Goal: Task Accomplishment & Management: Manage account settings

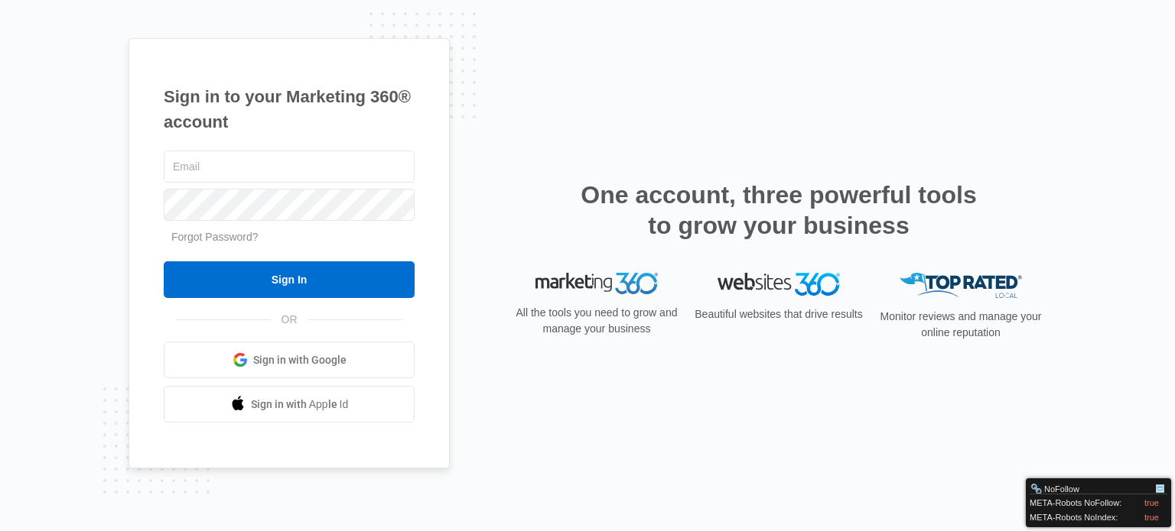
click at [239, 359] on span at bounding box center [239, 360] width 15 height 15
click at [336, 186] on div at bounding box center [289, 205] width 251 height 38
click at [332, 177] on input "text" at bounding box center [289, 167] width 251 height 32
paste input "joe@tencap.com"
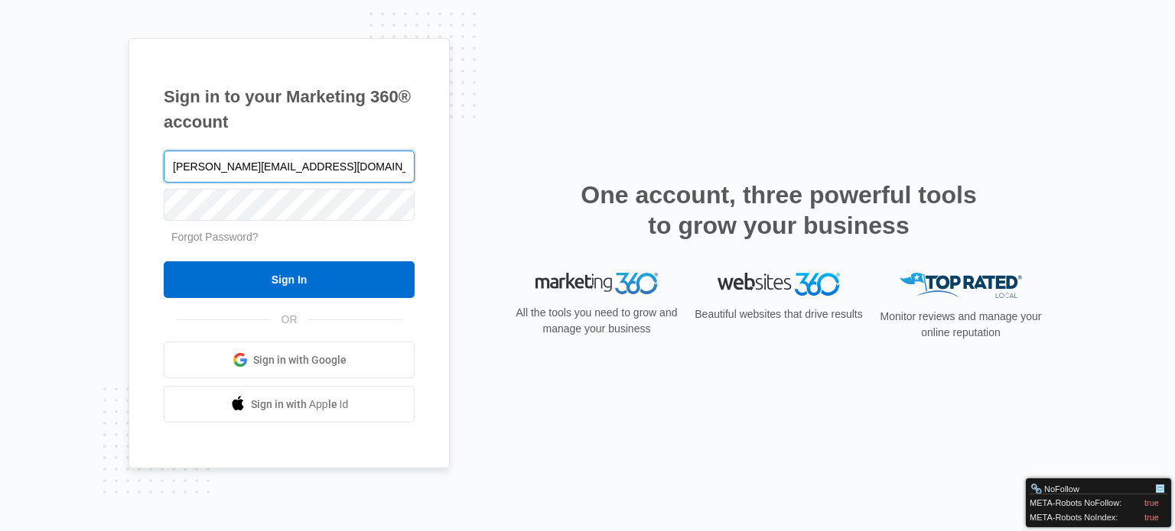
type input "[PERSON_NAME][EMAIL_ADDRESS][DOMAIN_NAME]"
click at [281, 301] on div "joe@tencap.com Forgot Password? Sign In OR Sign in with Google Sign in with App…" at bounding box center [289, 286] width 251 height 276
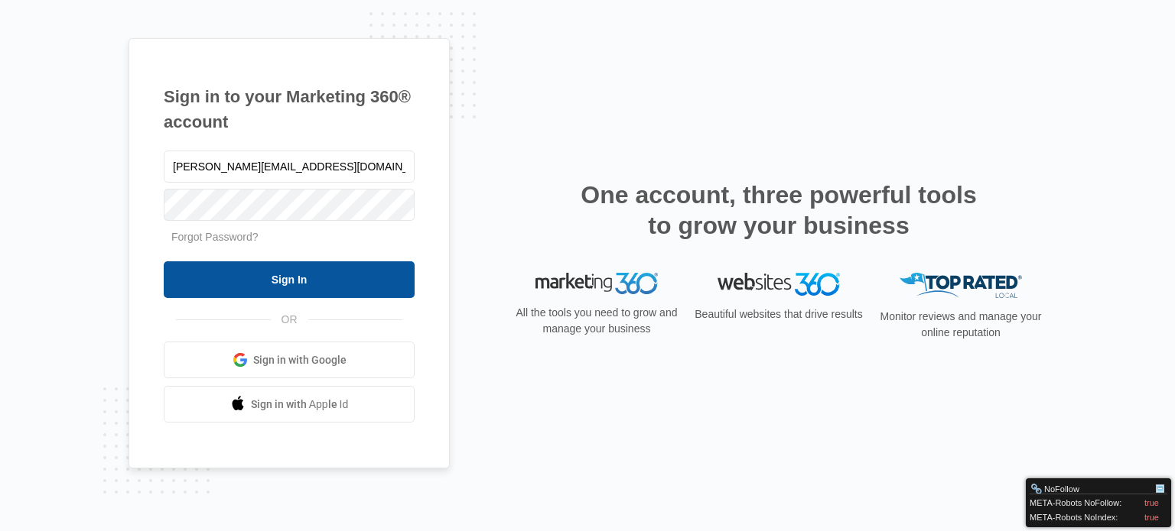
click at [281, 285] on input "Sign In" at bounding box center [289, 280] width 251 height 37
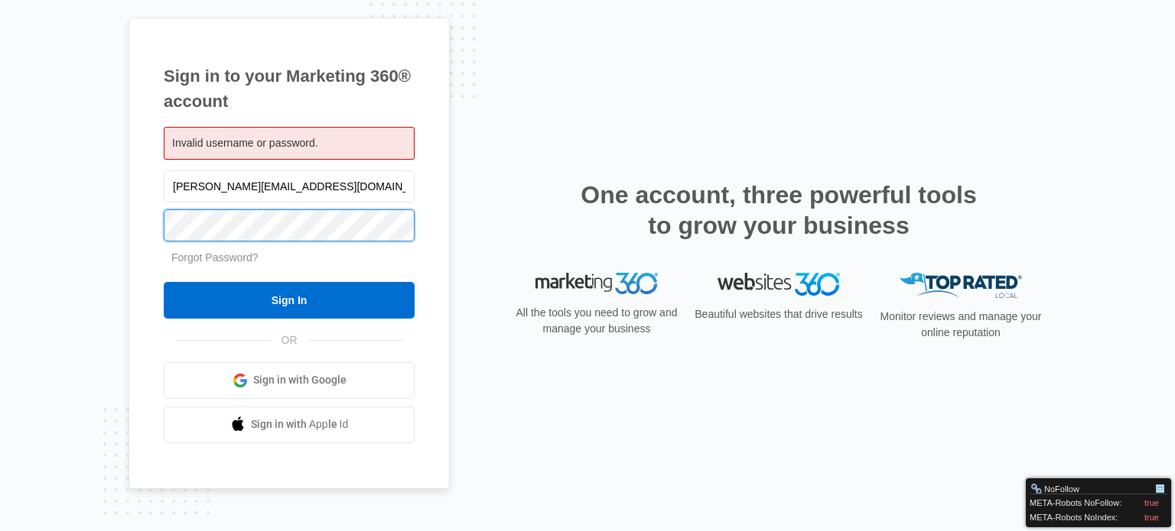
click at [164, 282] on input "Sign In" at bounding box center [289, 300] width 251 height 37
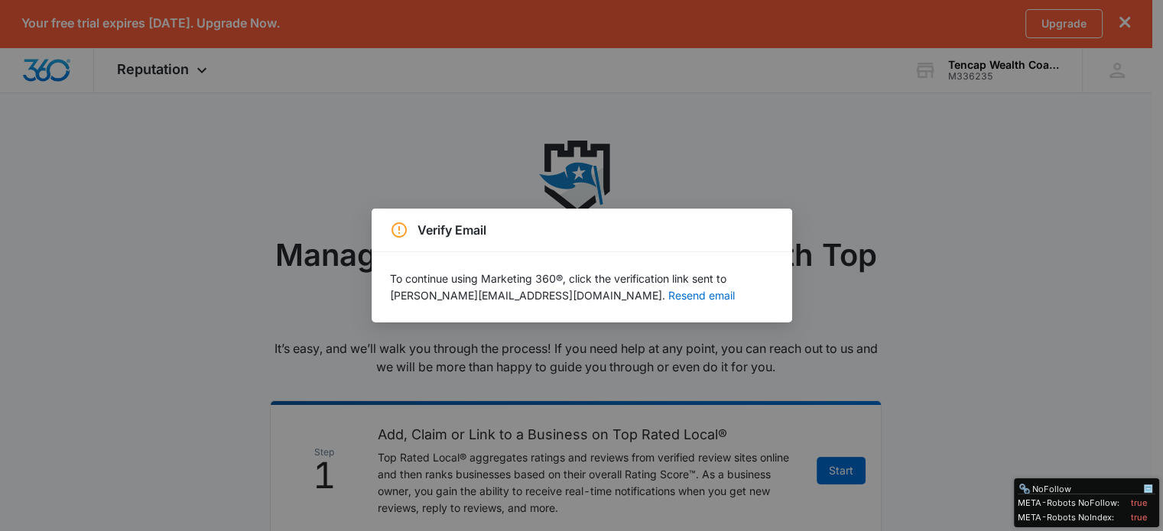
click at [768, 223] on div "Verify Email" at bounding box center [582, 230] width 384 height 18
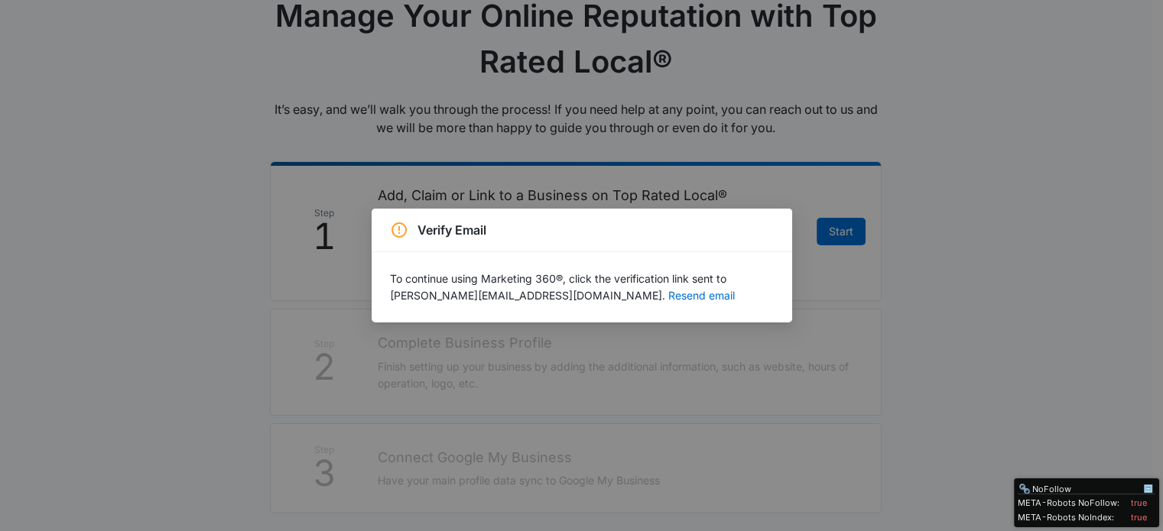
scroll to position [306, 0]
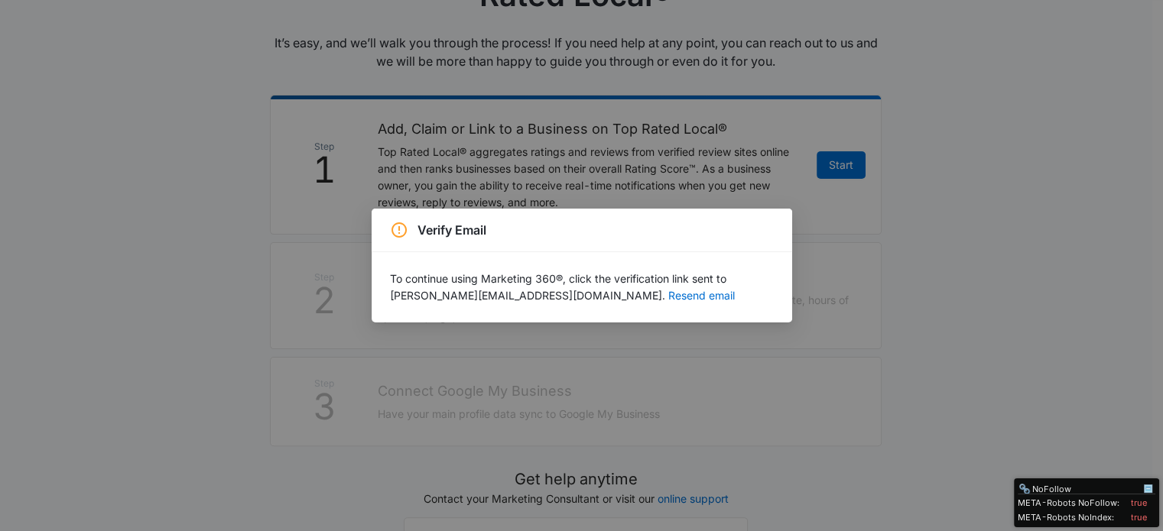
click at [629, 331] on div "Verify Email To continue using Marketing 360®, click the verification link sent…" at bounding box center [581, 265] width 1163 height 531
click at [629, 356] on div "Verify Email To continue using Marketing 360®, click the verification link sent…" at bounding box center [581, 265] width 1163 height 531
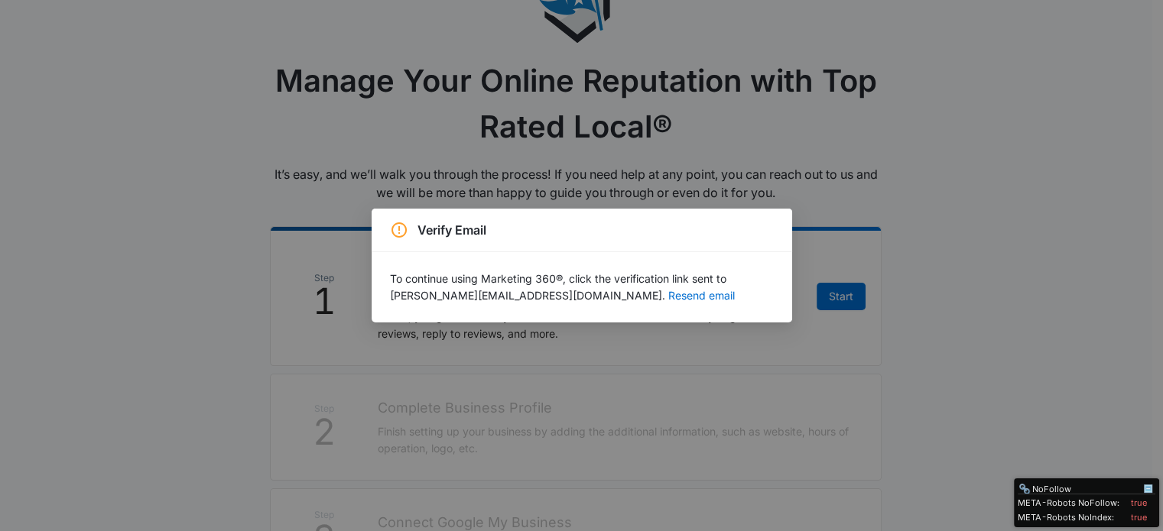
scroll to position [0, 0]
